Goal: Task Accomplishment & Management: Complete application form

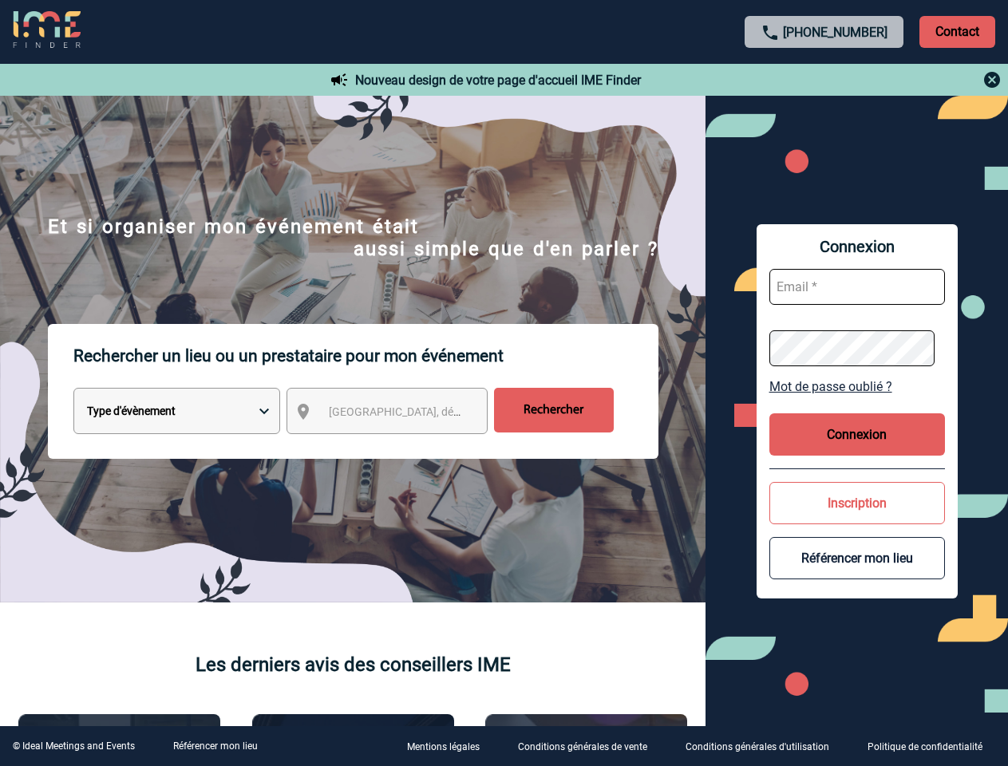
click at [504, 383] on p "Rechercher un lieu ou un prestataire pour mon événement" at bounding box center [365, 356] width 585 height 64
click at [957, 31] on p "Contact" at bounding box center [958, 32] width 76 height 32
click at [825, 80] on div at bounding box center [824, 79] width 355 height 19
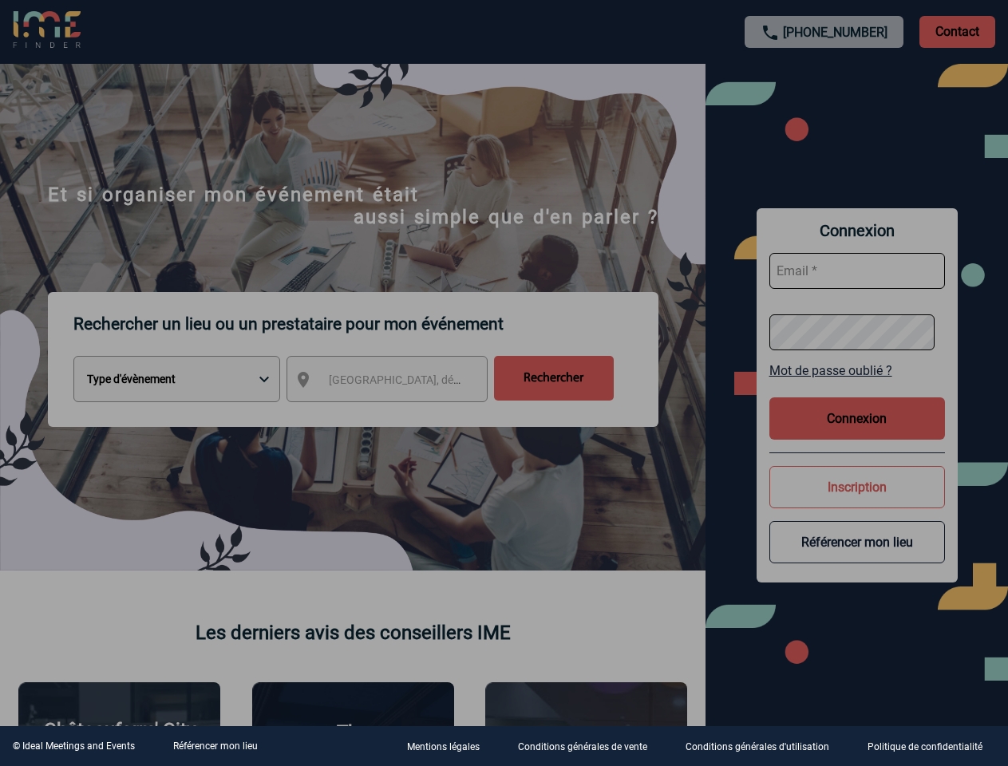
click at [402, 414] on div at bounding box center [504, 383] width 1008 height 766
click at [857, 386] on div at bounding box center [504, 383] width 1008 height 766
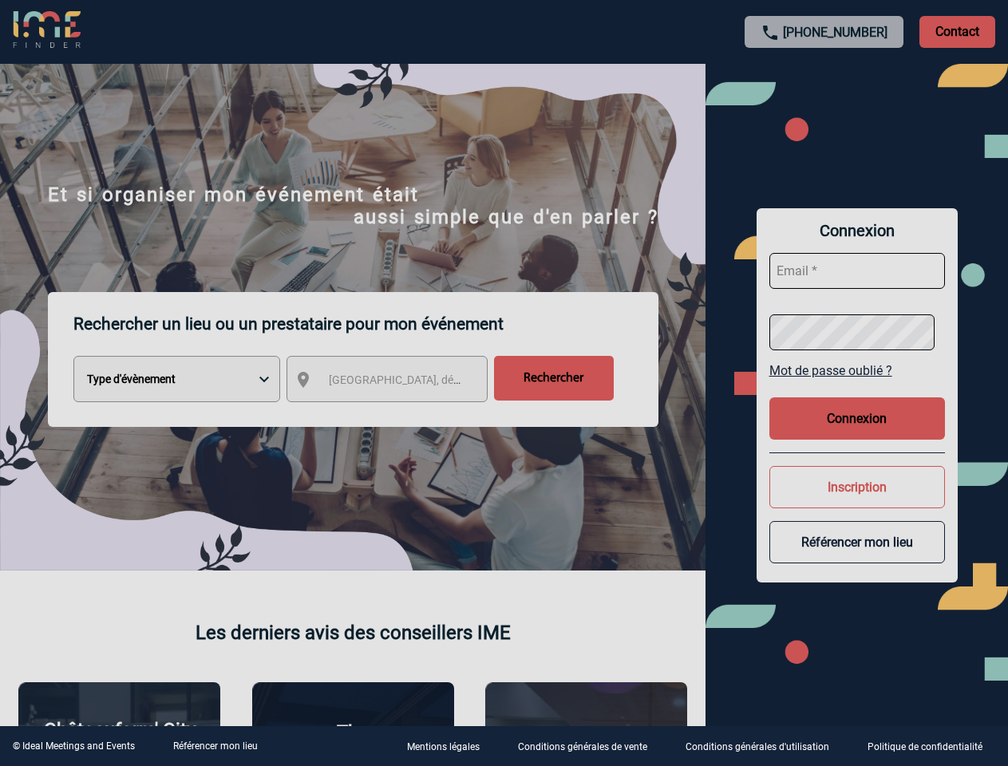
click at [857, 434] on div at bounding box center [504, 383] width 1008 height 766
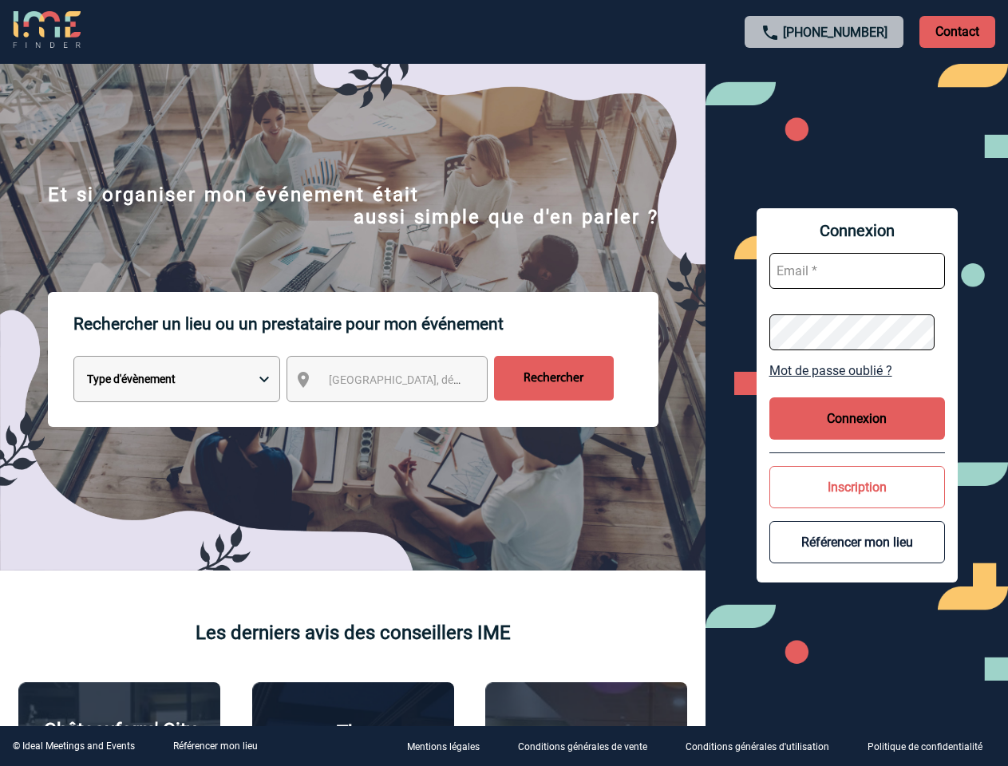
click at [857, 503] on button "Inscription" at bounding box center [858, 487] width 176 height 42
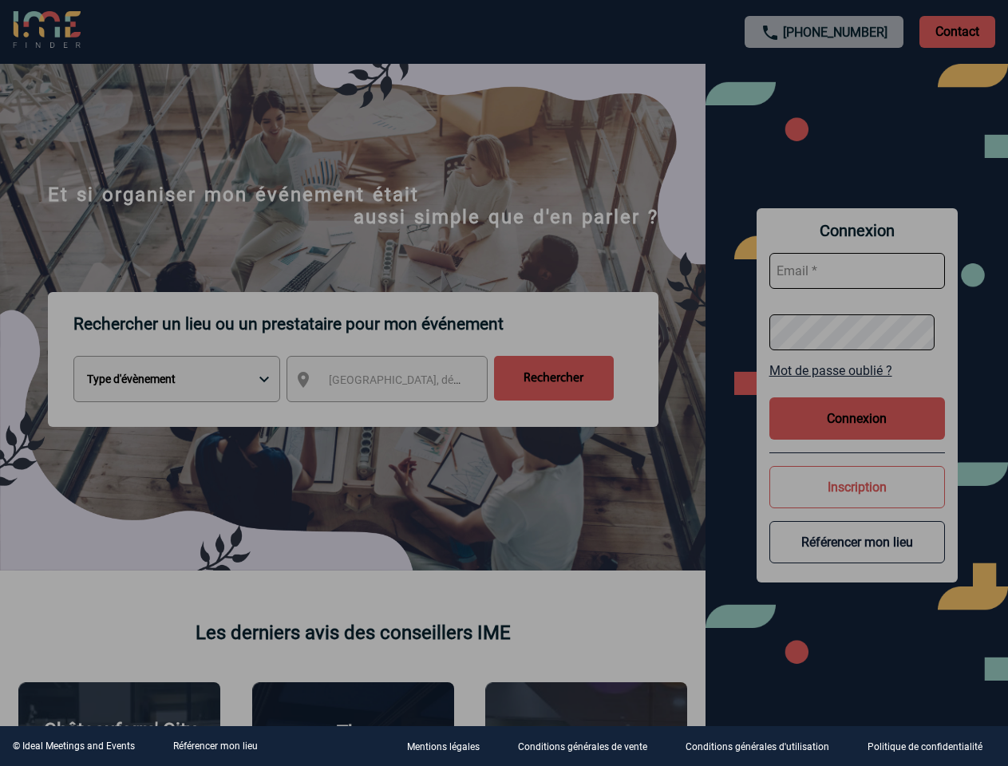
click at [857, 558] on div at bounding box center [504, 383] width 1008 height 766
click at [215, 746] on link "Référencer mon lieu" at bounding box center [215, 746] width 85 height 11
